Goal: Information Seeking & Learning: Learn about a topic

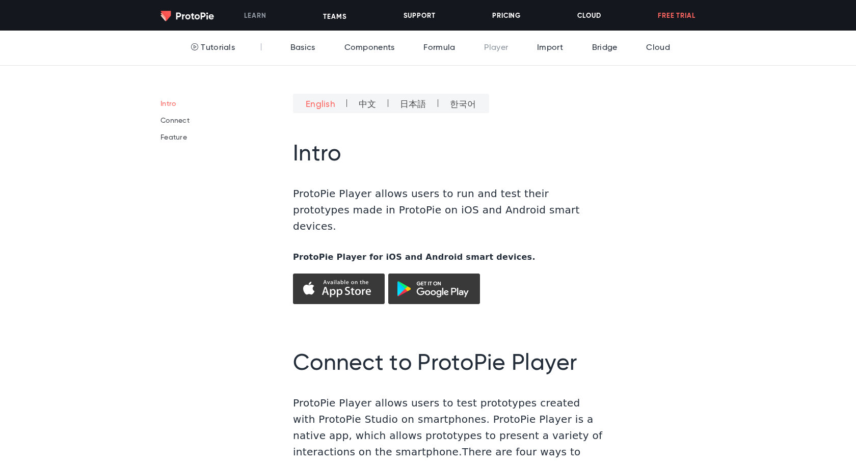
click at [324, 46] on ul "Tutorials Basics Components Formula Player Import Bridge Cloud" at bounding box center [427, 48] width 499 height 35
click at [308, 51] on link "Basics" at bounding box center [300, 48] width 30 height 35
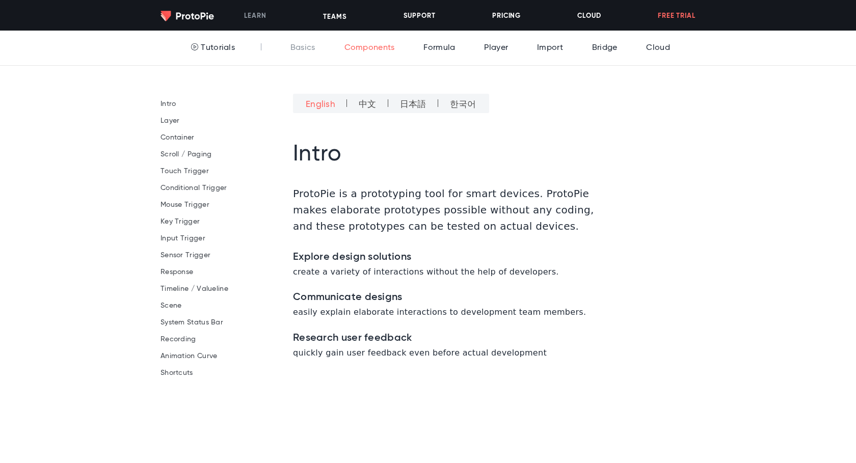
click at [359, 49] on link "Components" at bounding box center [367, 48] width 56 height 35
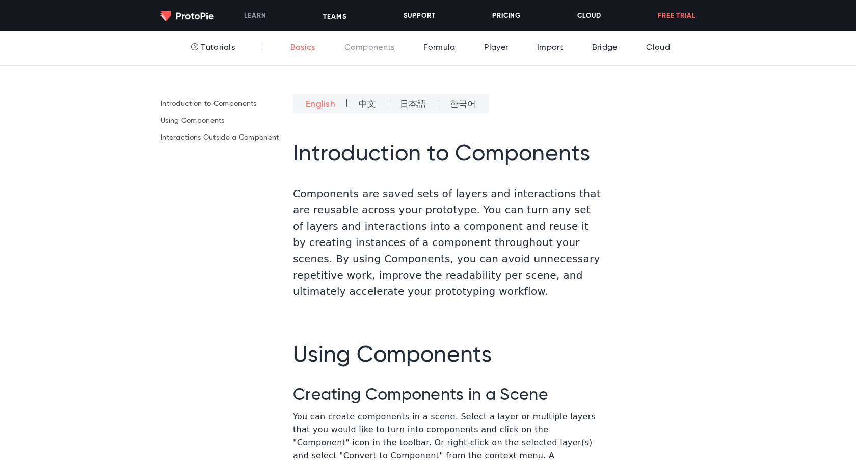
click at [295, 51] on link "Basics" at bounding box center [300, 48] width 30 height 35
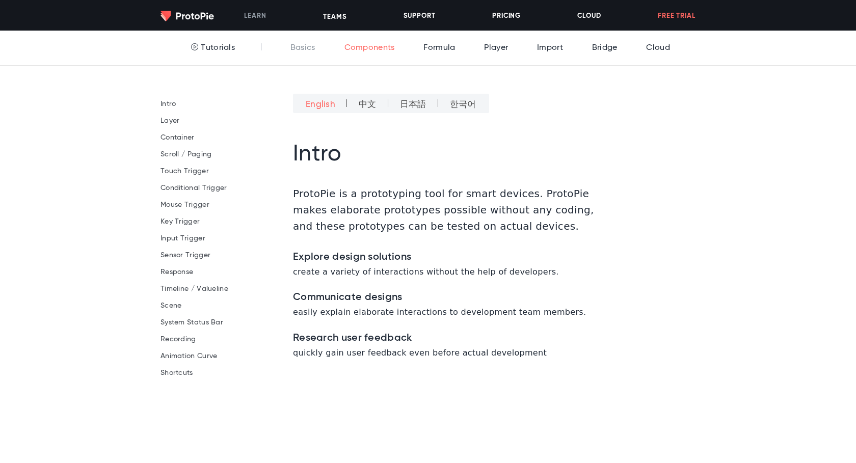
click at [370, 50] on link "Components" at bounding box center [367, 48] width 56 height 35
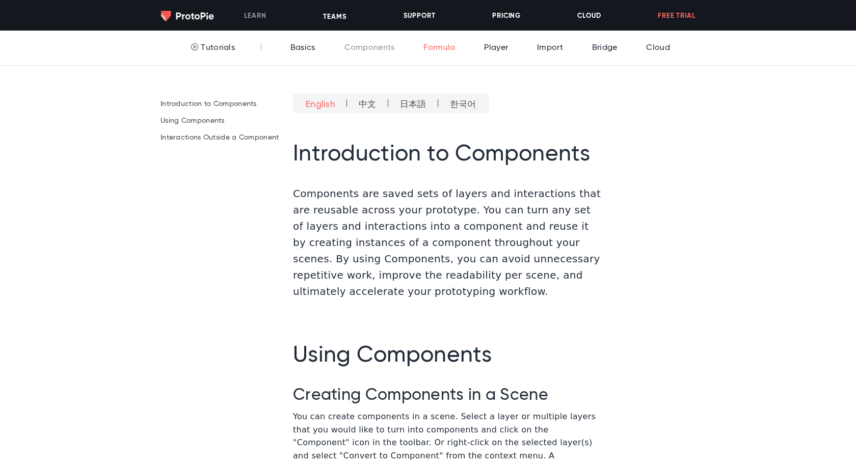
click at [432, 45] on link "Formula" at bounding box center [436, 48] width 37 height 35
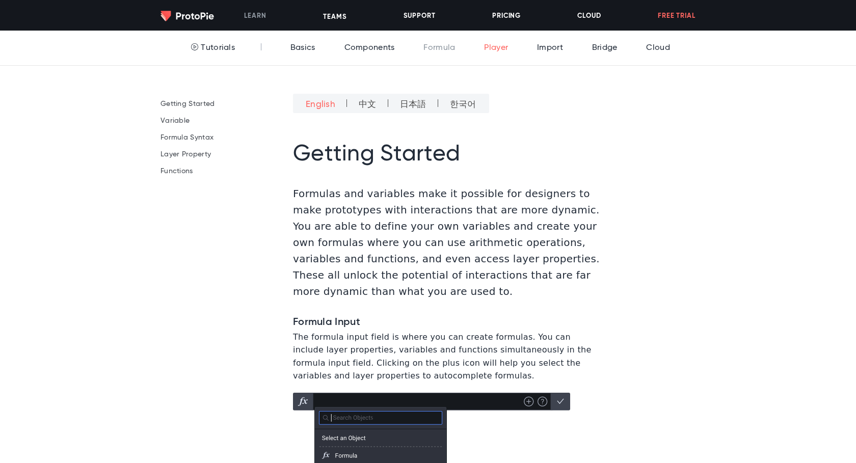
click at [498, 48] on link "Player" at bounding box center [493, 48] width 29 height 35
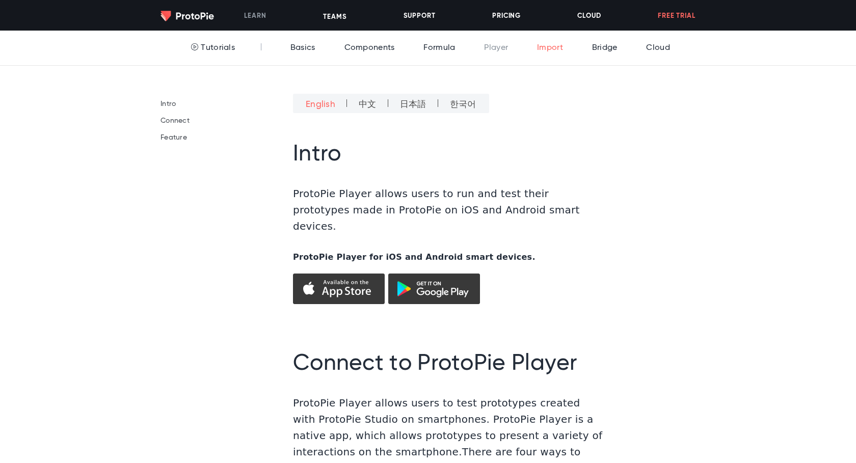
click at [548, 54] on link "Import" at bounding box center [547, 48] width 31 height 35
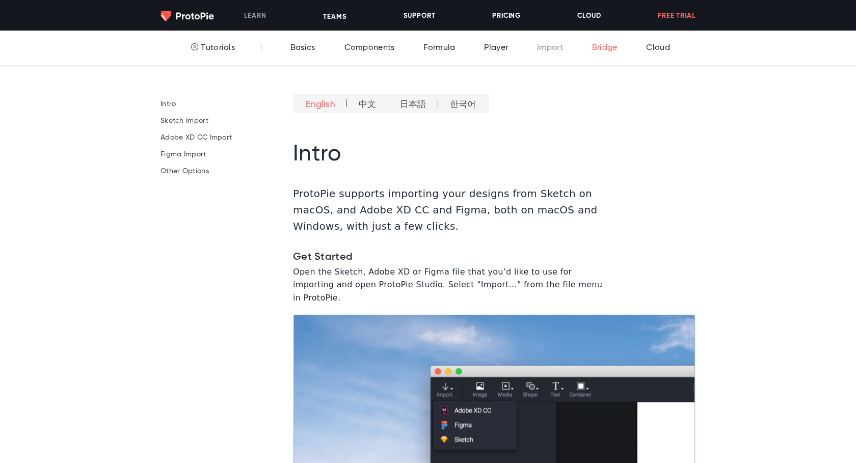
click at [599, 54] on link "Bridge" at bounding box center [602, 48] width 31 height 35
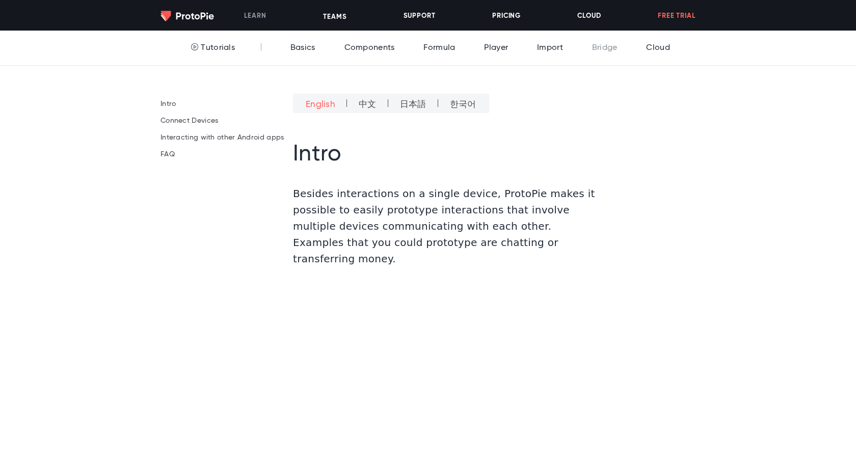
click at [651, 48] on link "Cloud" at bounding box center [655, 48] width 29 height 35
